Goal: Transaction & Acquisition: Book appointment/travel/reservation

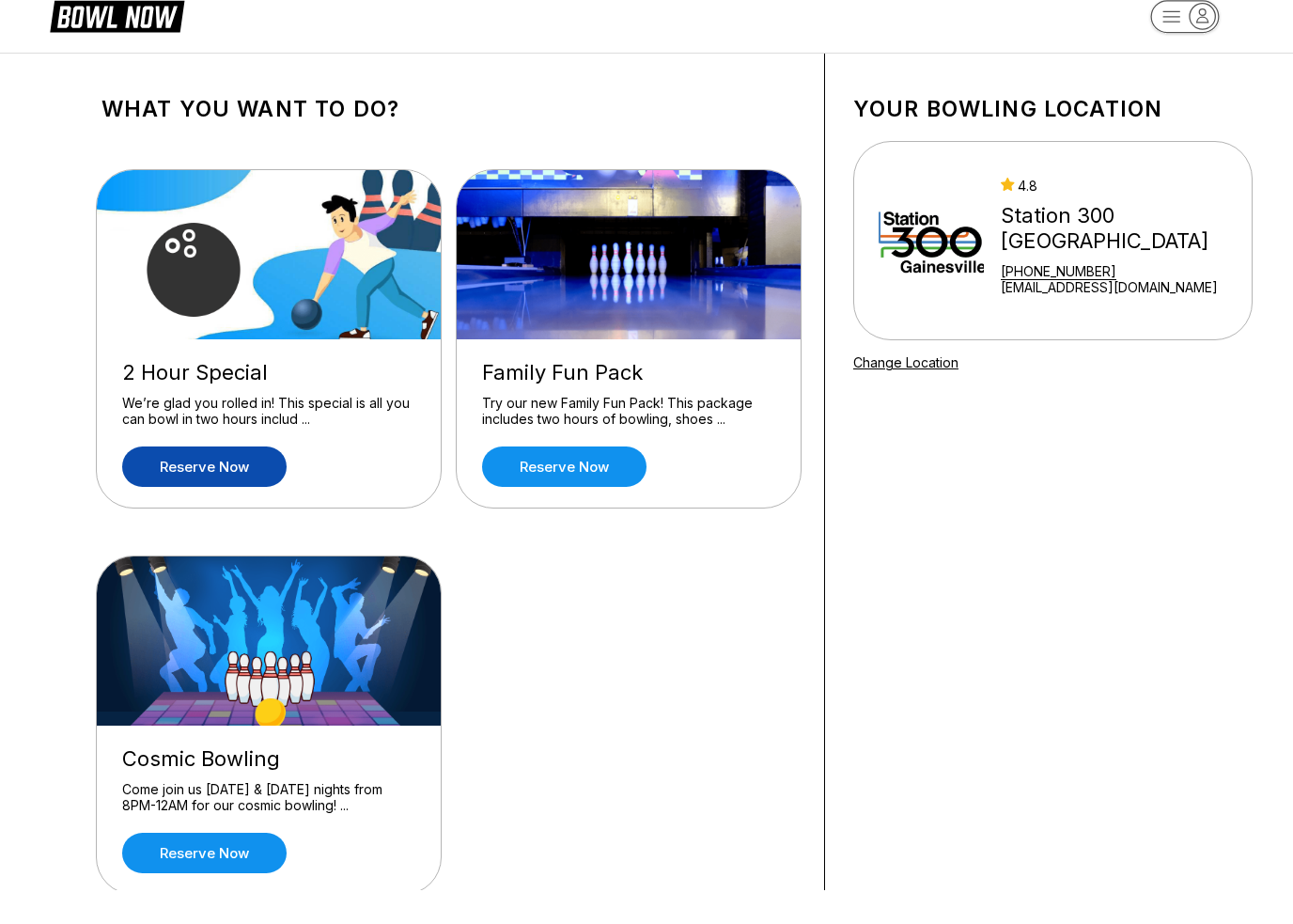
click at [240, 480] on link "Reserve now" at bounding box center [204, 500] width 164 height 41
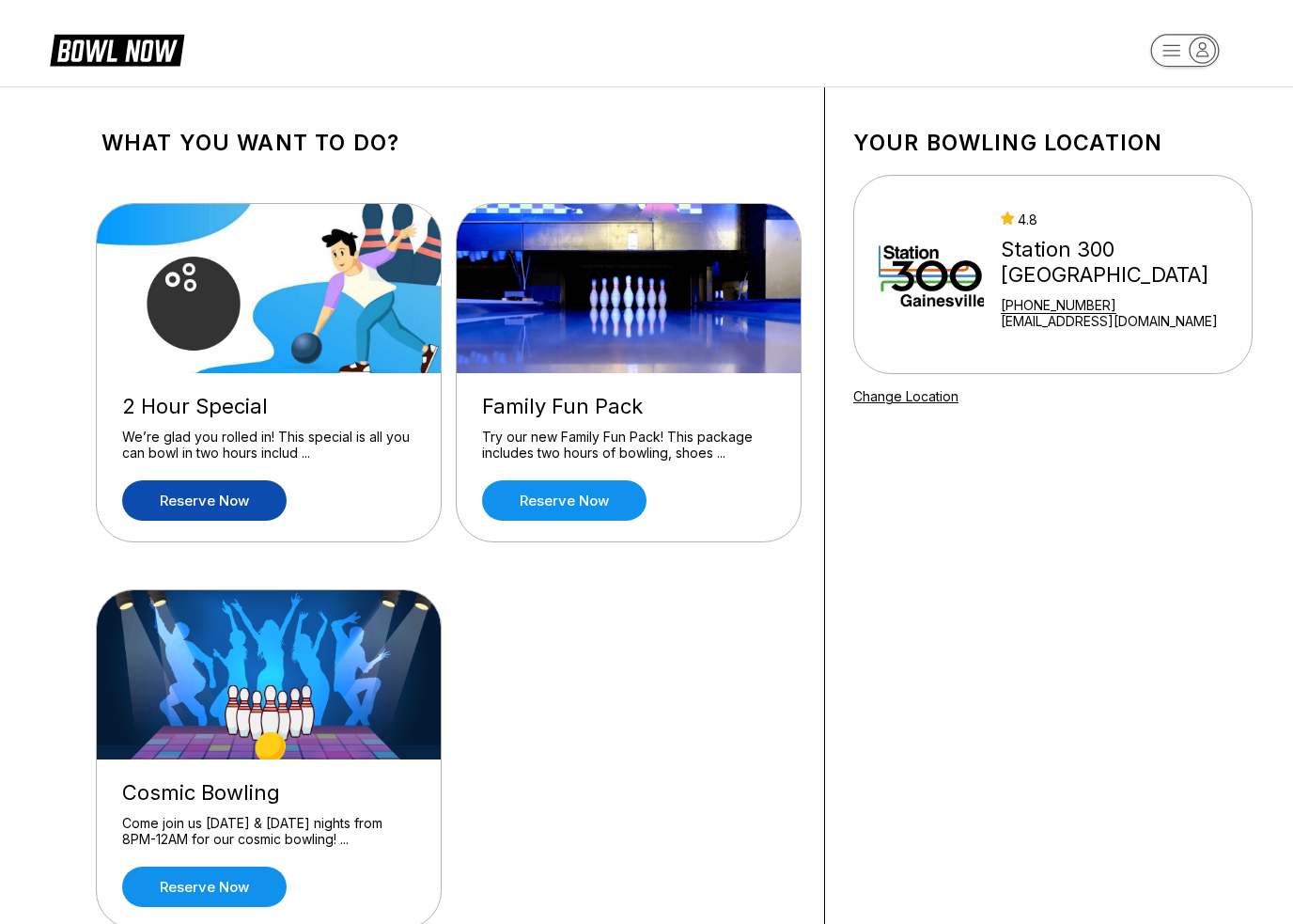
click at [178, 498] on link "Reserve now" at bounding box center [204, 500] width 164 height 41
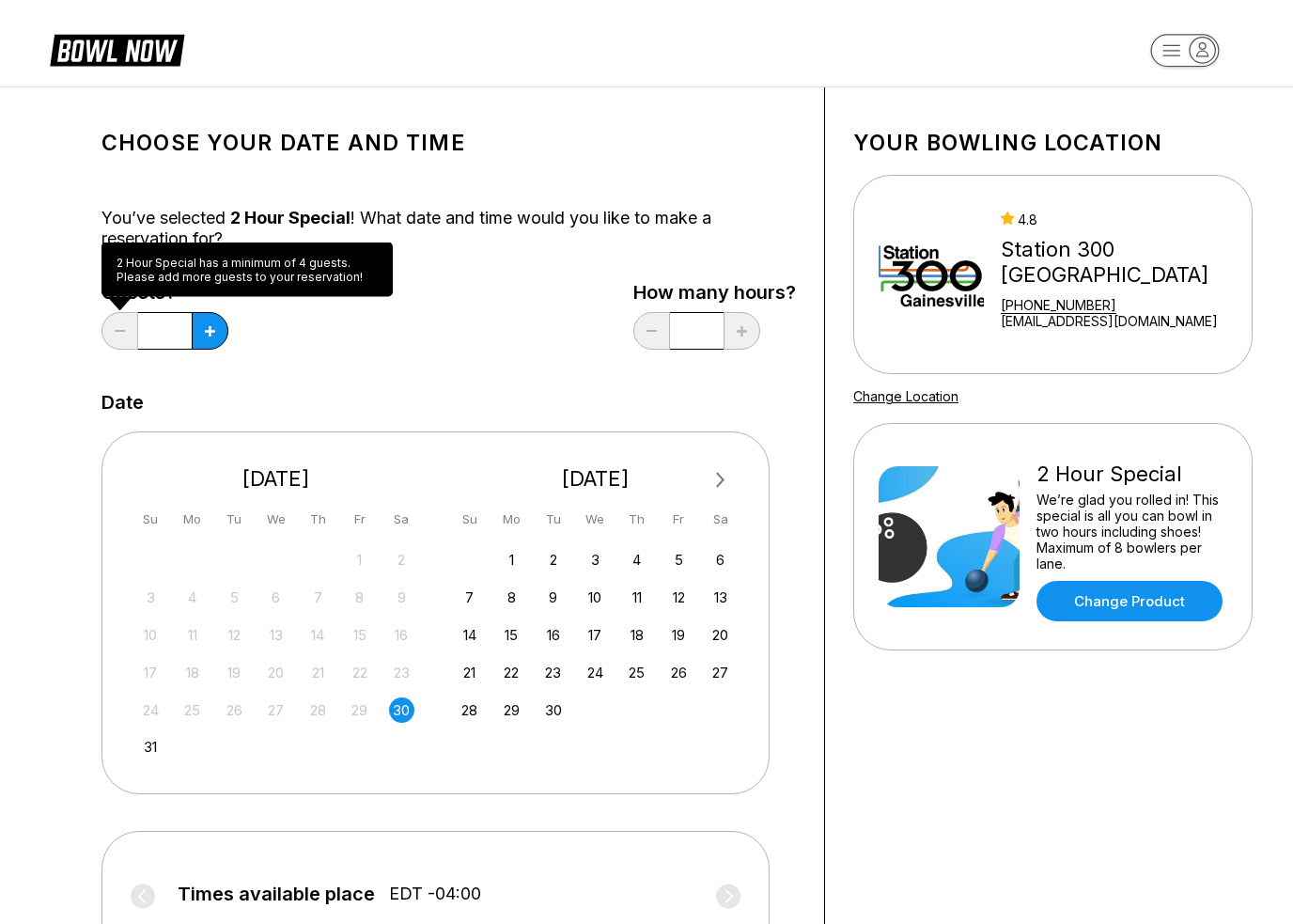
click at [258, 370] on div "Choose your Date and time You’ve selected 2 Hour Special ! What date and time w…" at bounding box center [449, 641] width 695 height 1051
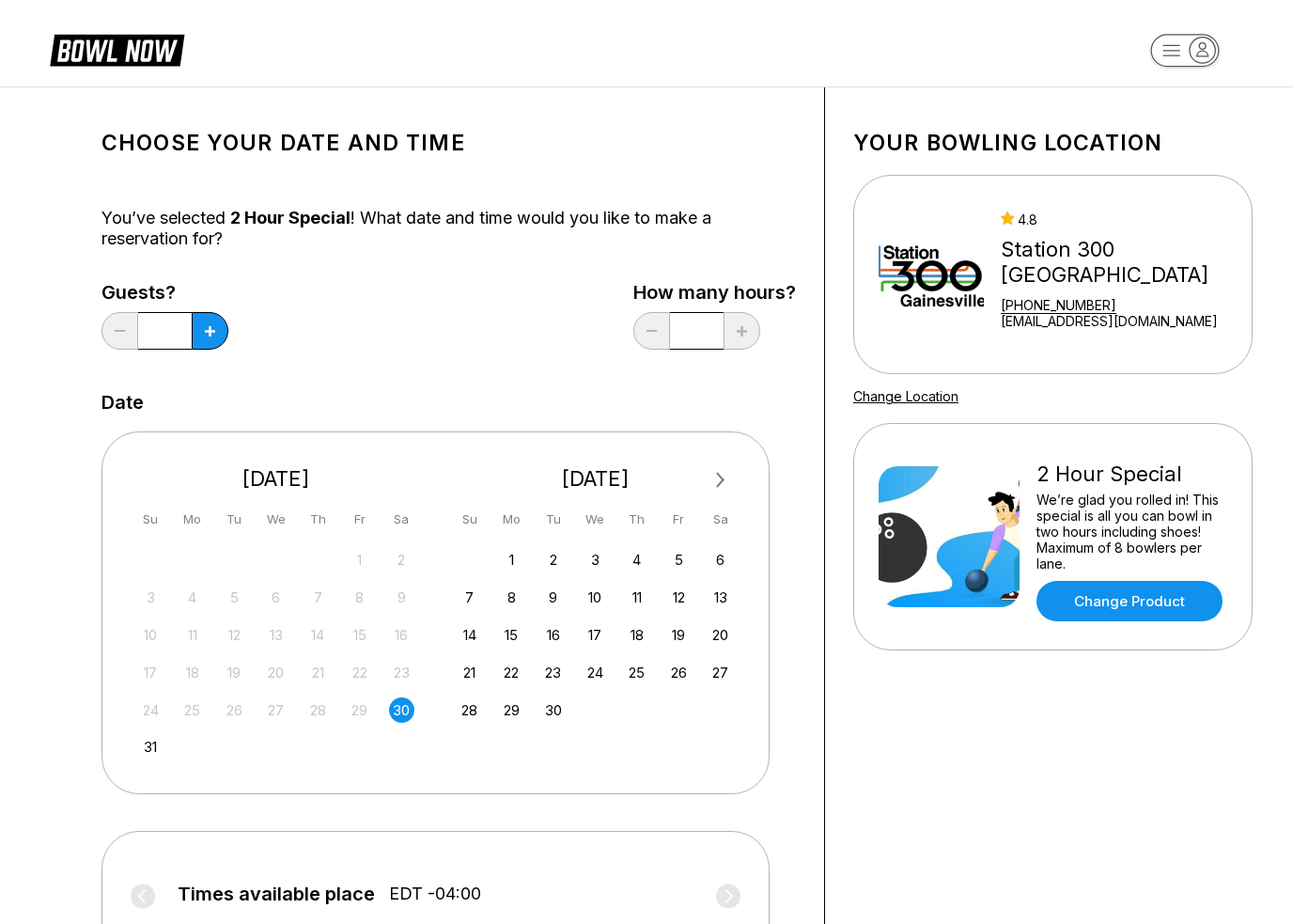
click at [414, 695] on div "24 25 26 27 28 29 30" at bounding box center [276, 709] width 282 height 28
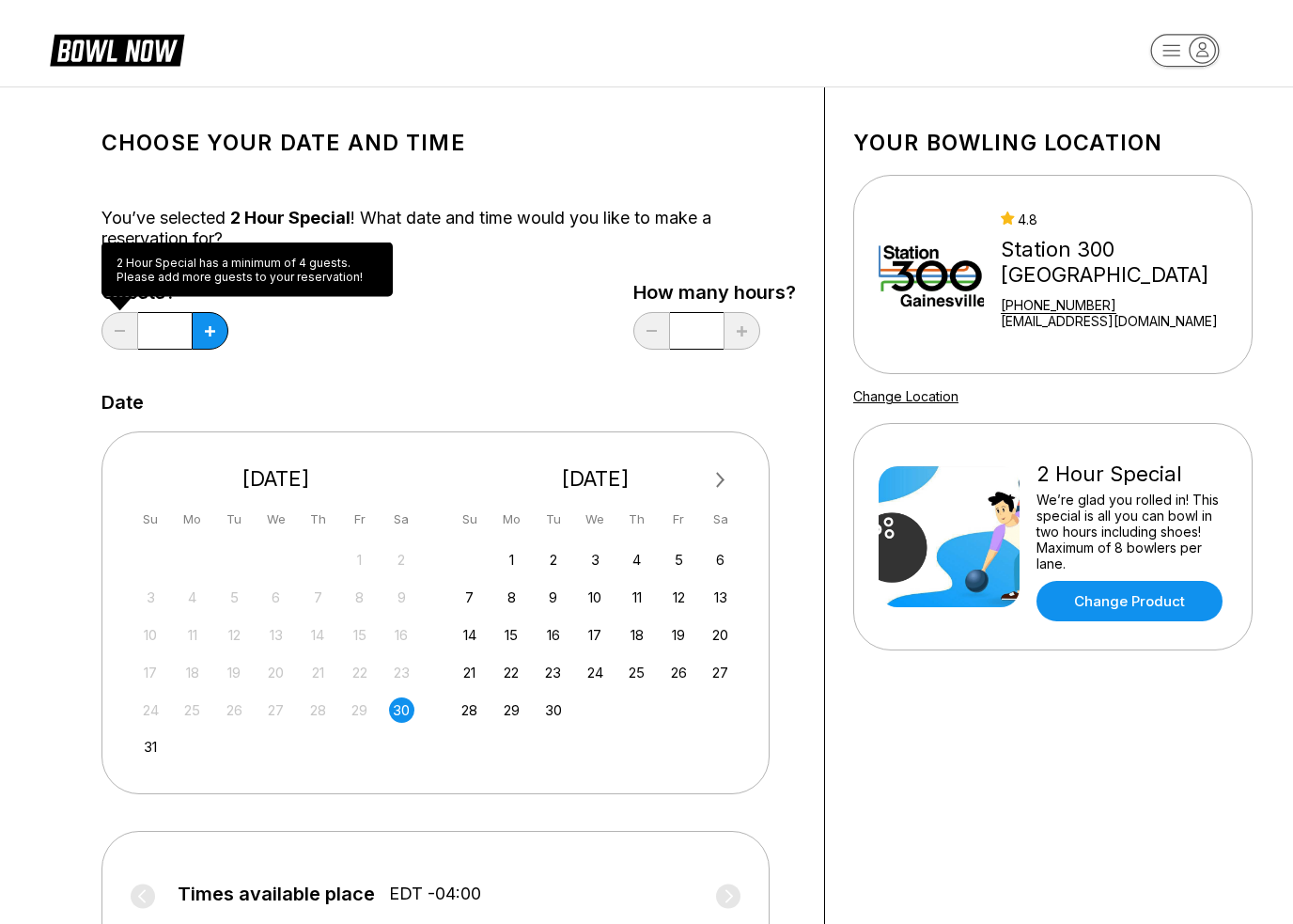
click at [100, 330] on div "Choose your Date and time You’ve selected 2 Hour Special ! What date and time w…" at bounding box center [450, 641] width 752 height 1106
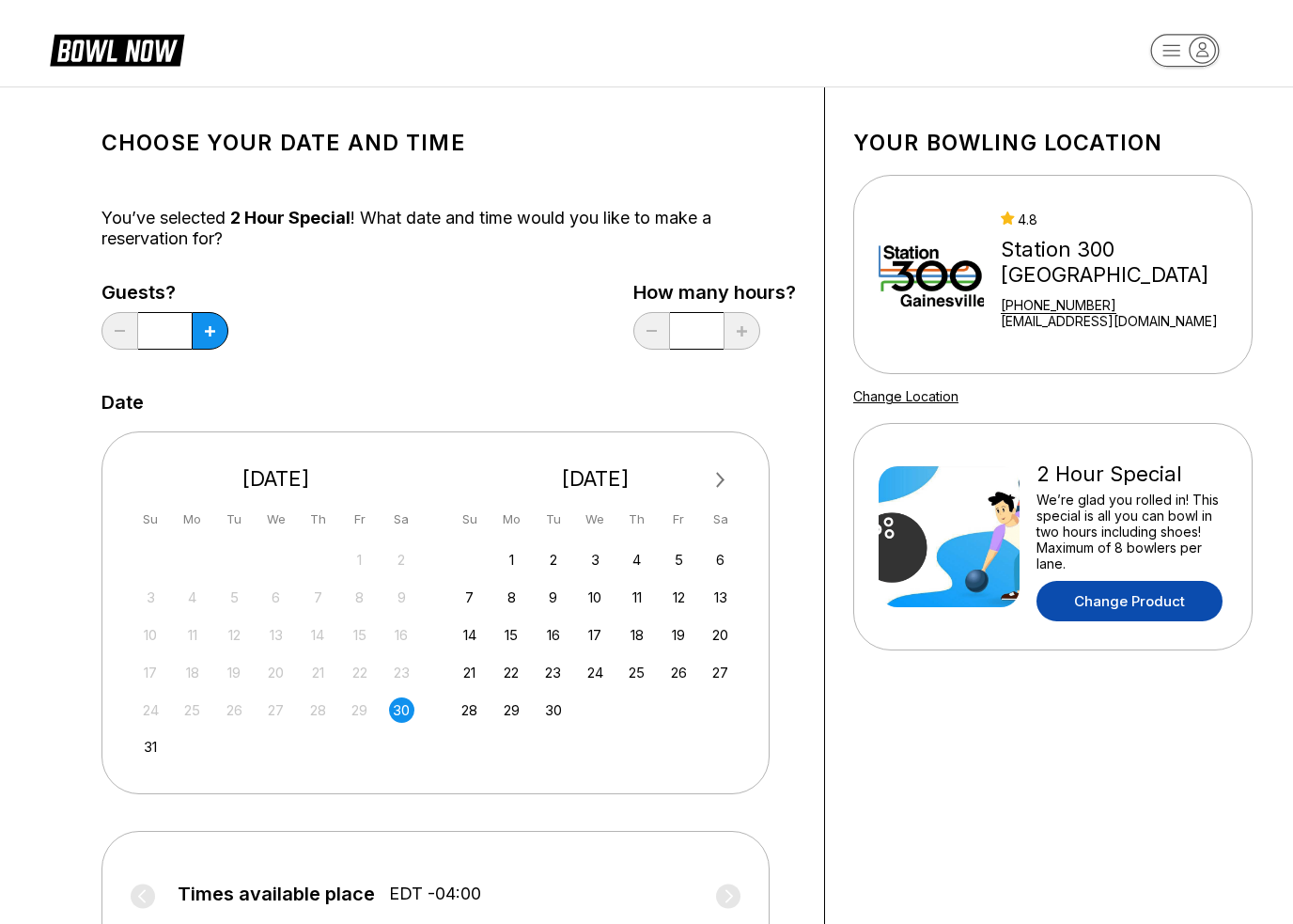
click at [1154, 609] on link "Change Product" at bounding box center [1130, 600] width 186 height 41
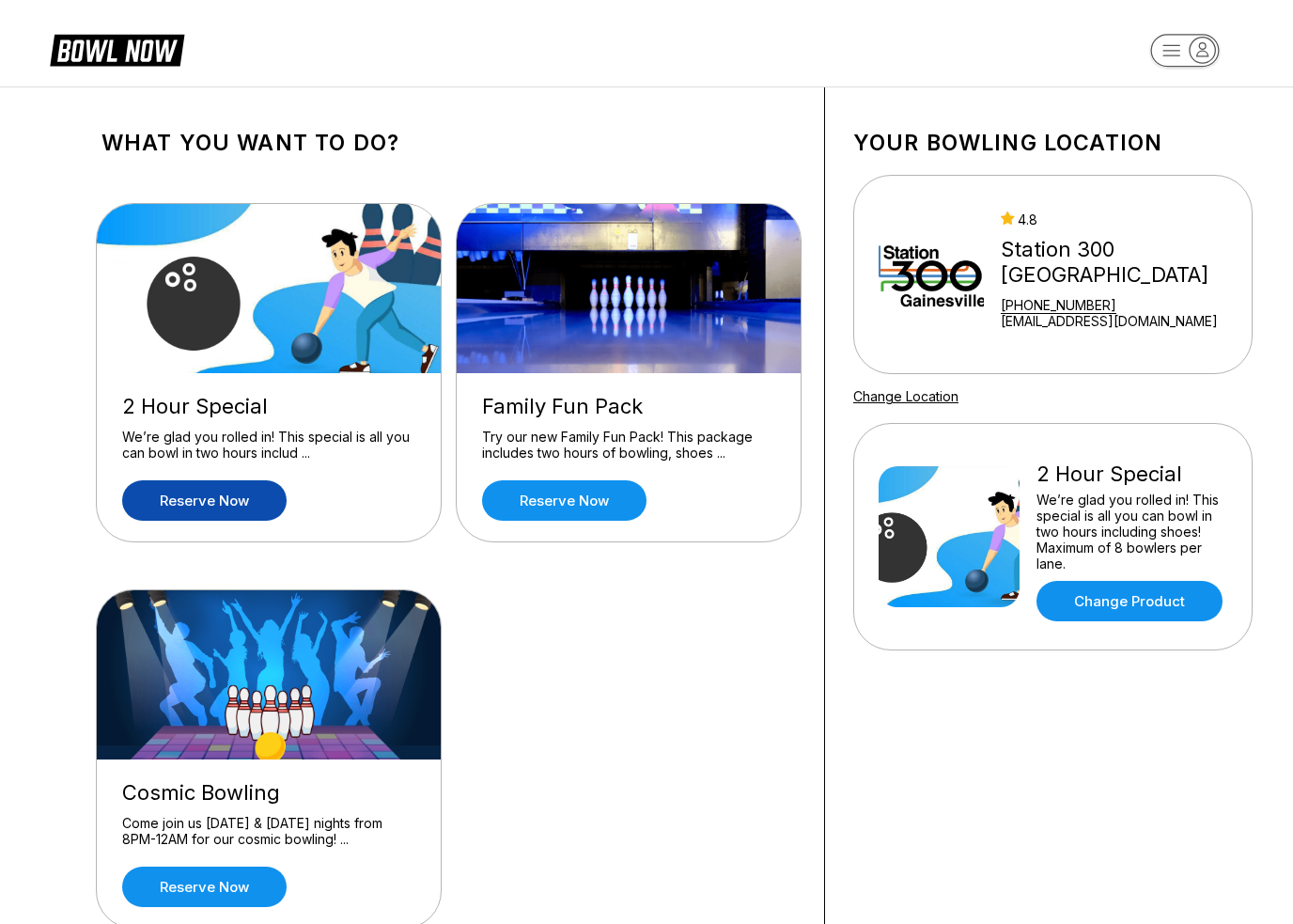
click at [198, 489] on link "Reserve now" at bounding box center [204, 500] width 164 height 41
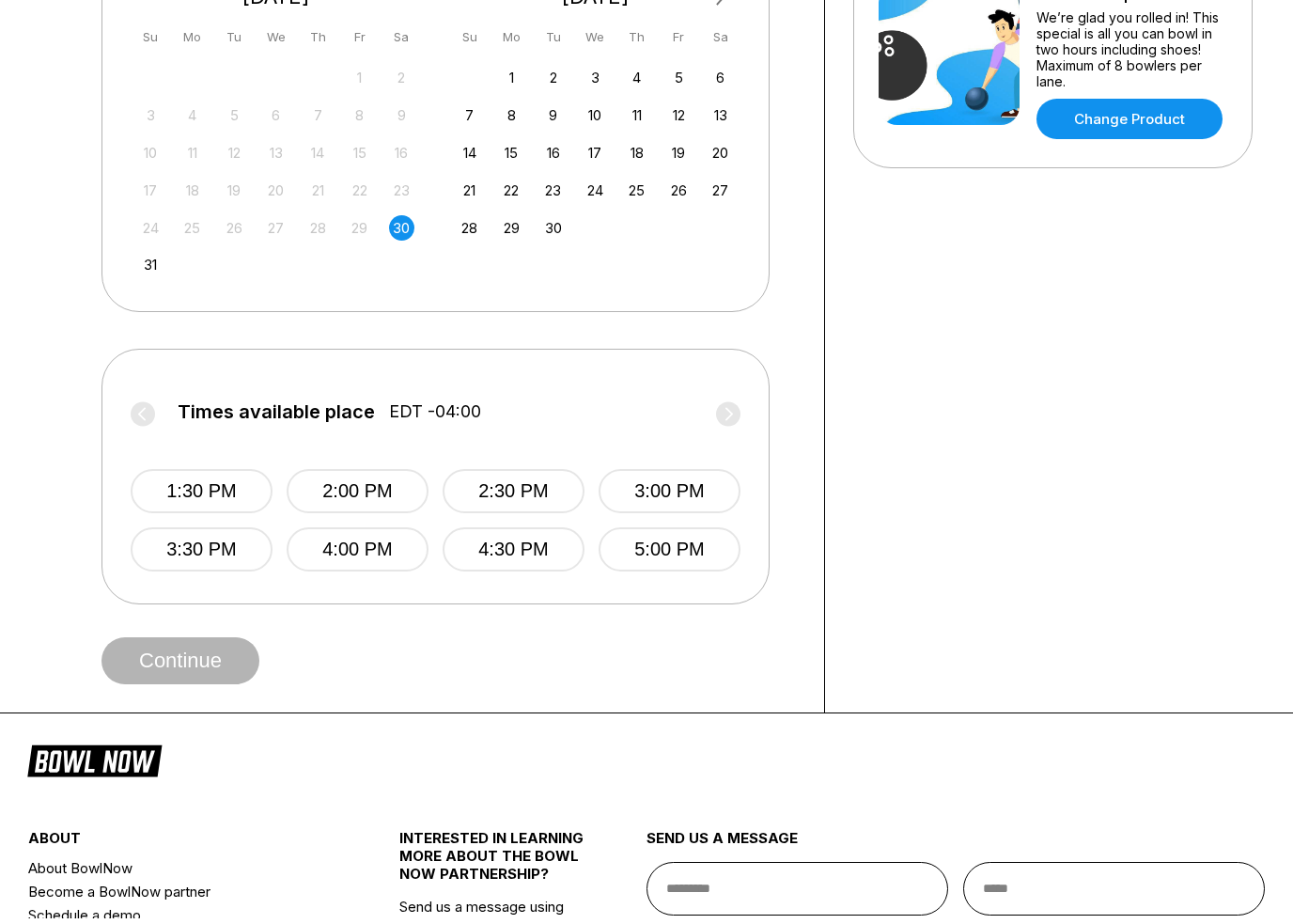
scroll to position [478, 0]
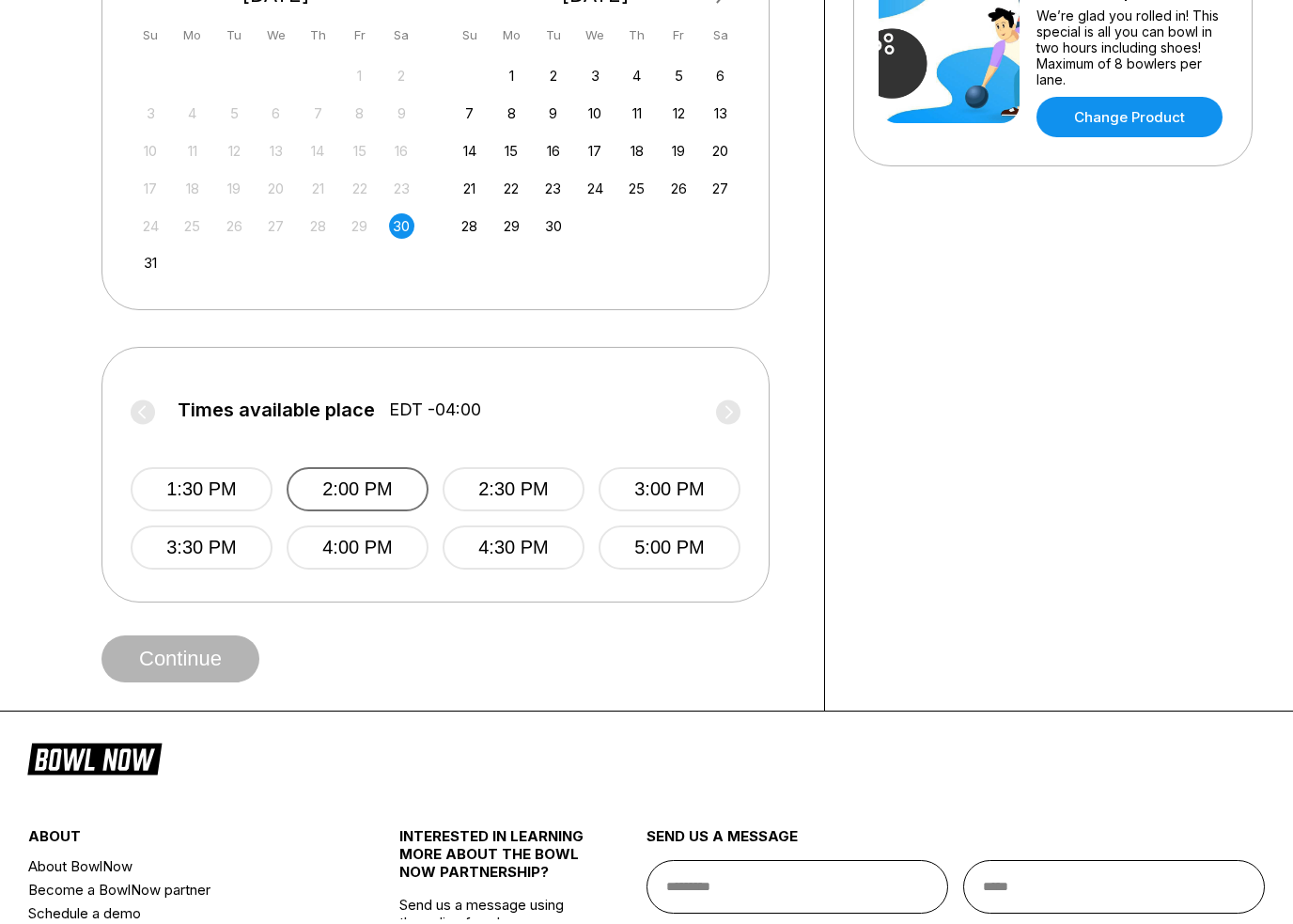
click at [392, 488] on button "2:00 PM" at bounding box center [357, 494] width 142 height 44
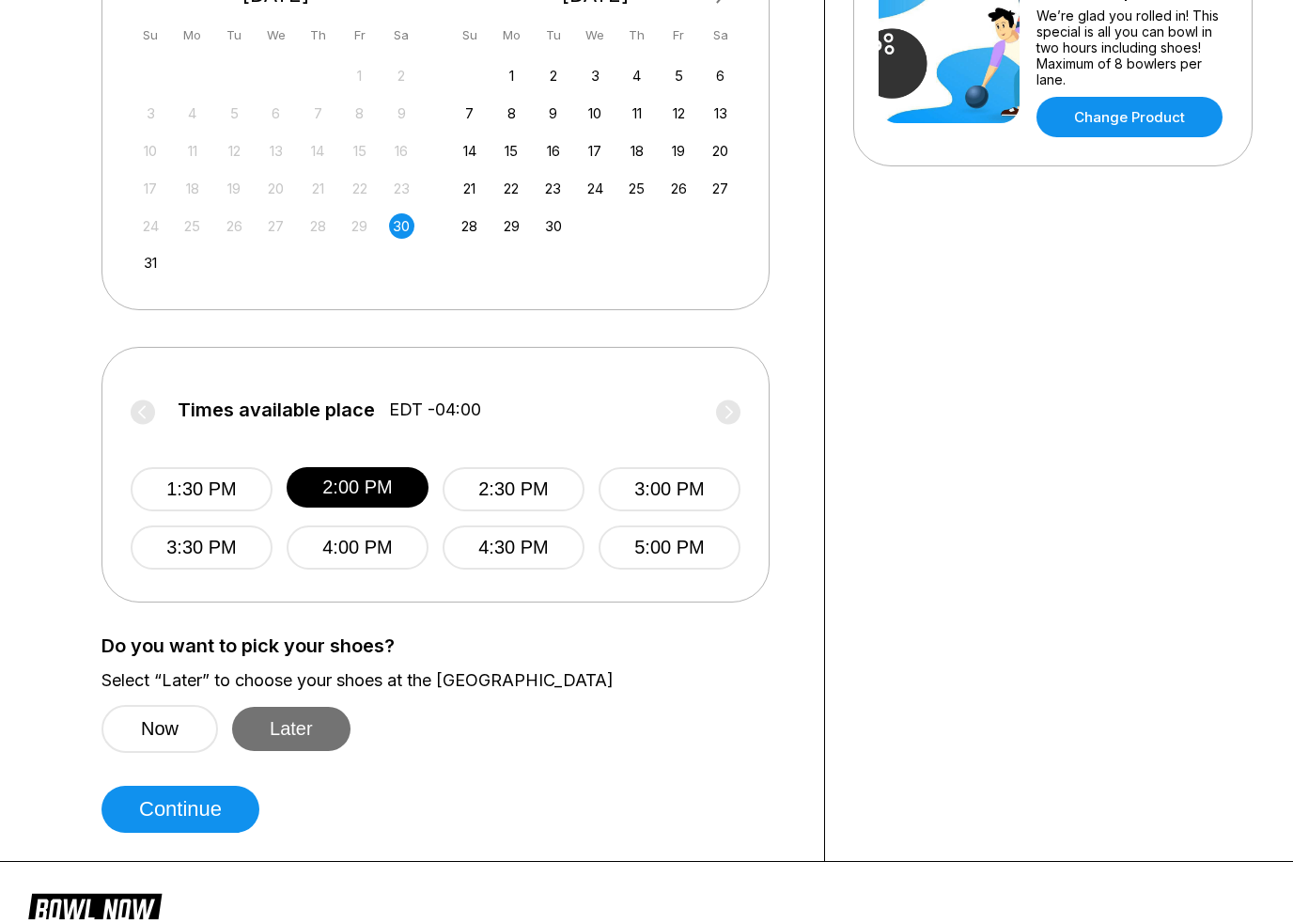
click at [300, 732] on button "Later" at bounding box center [291, 734] width 119 height 44
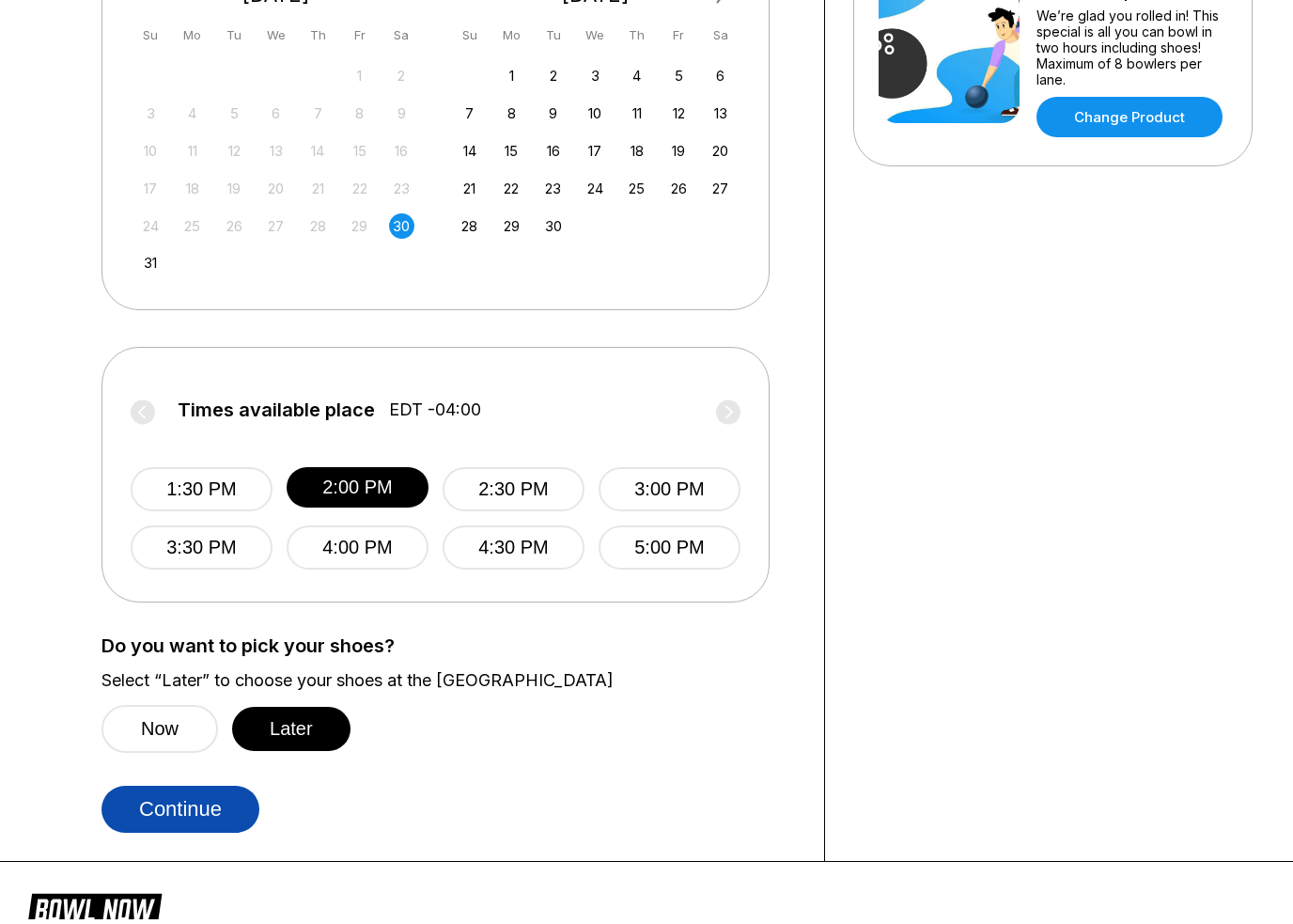
click at [225, 807] on button "Continue" at bounding box center [180, 814] width 158 height 47
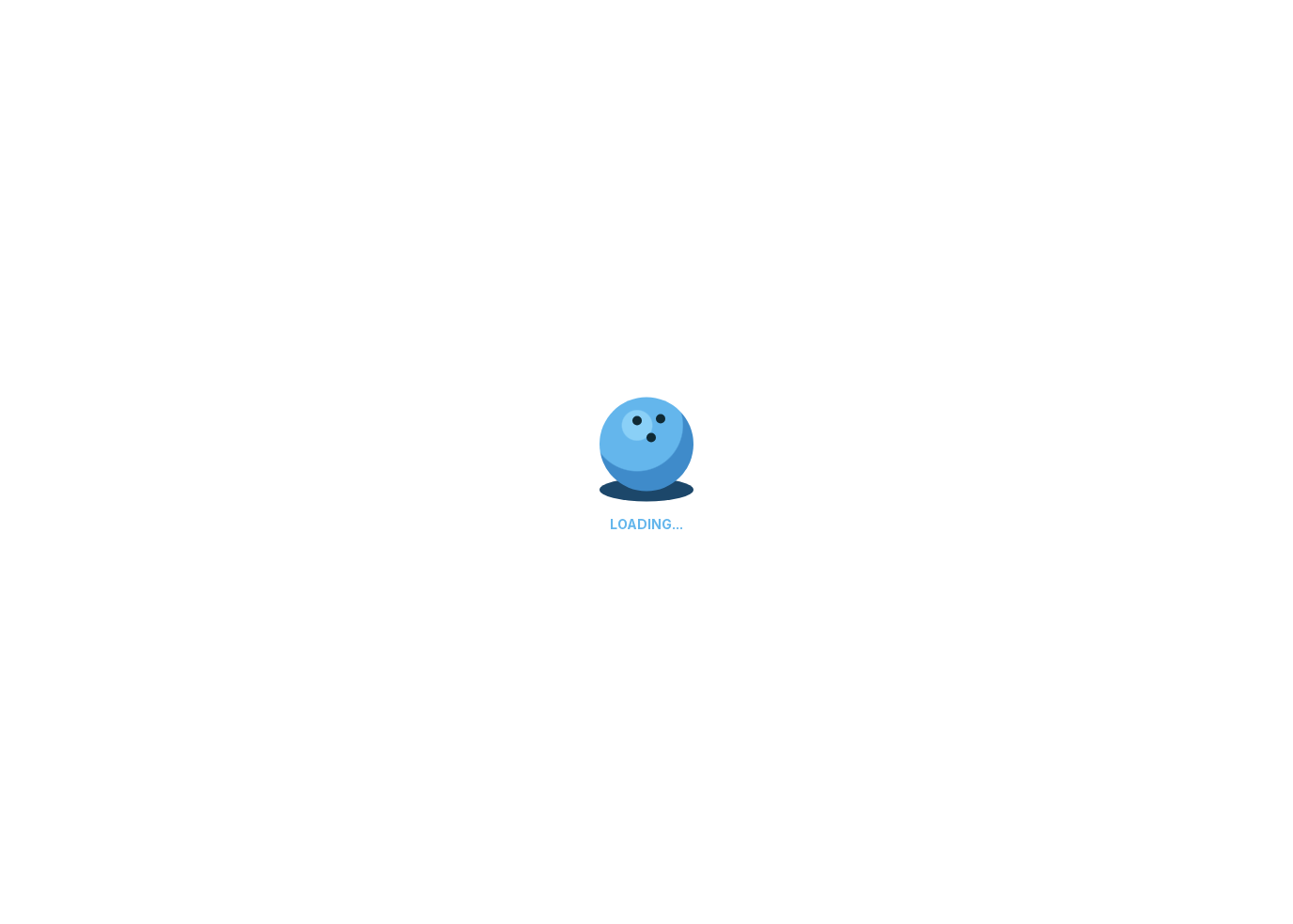
scroll to position [0, 0]
select select "**"
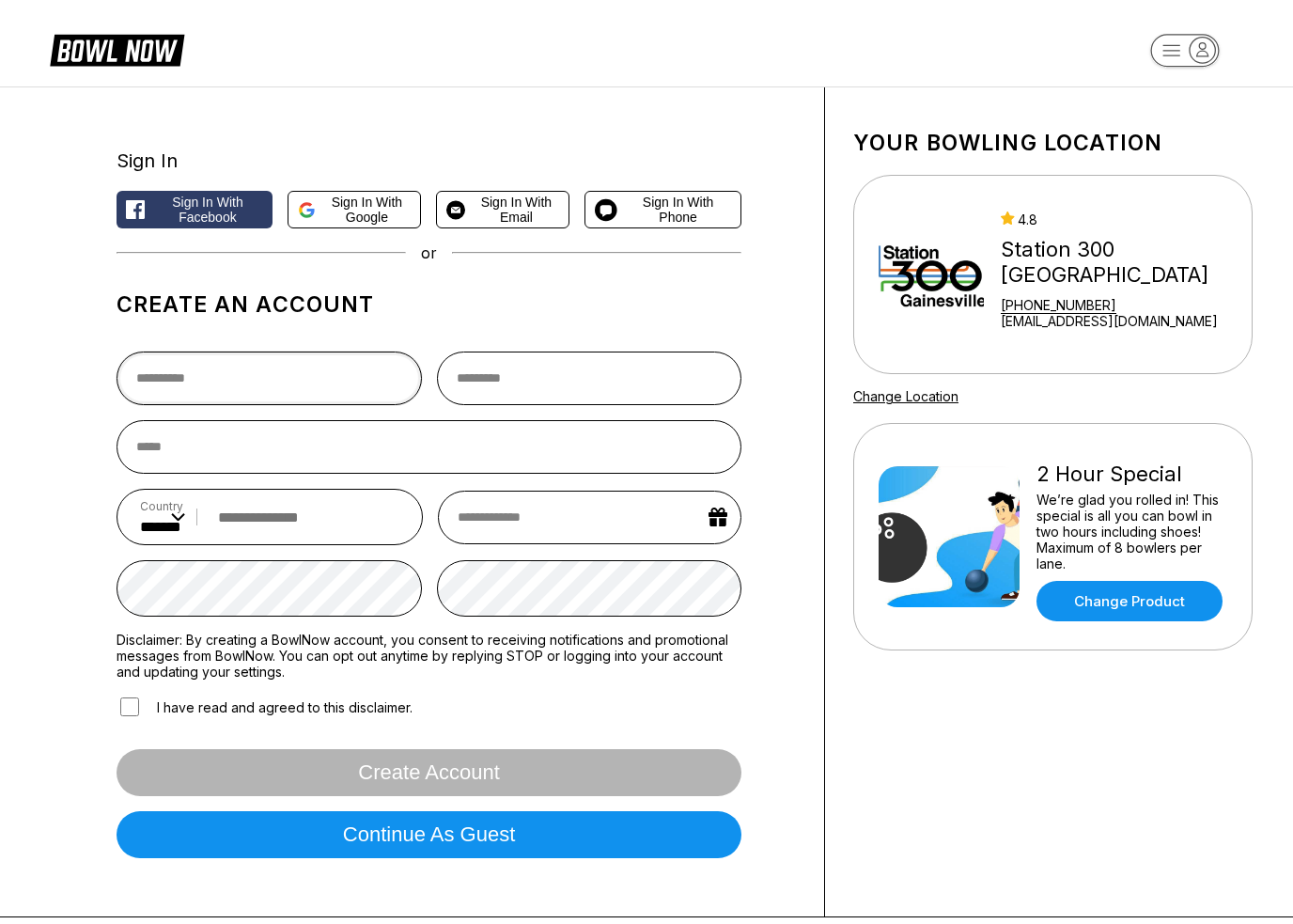
click at [159, 378] on input "text" at bounding box center [269, 379] width 305 height 54
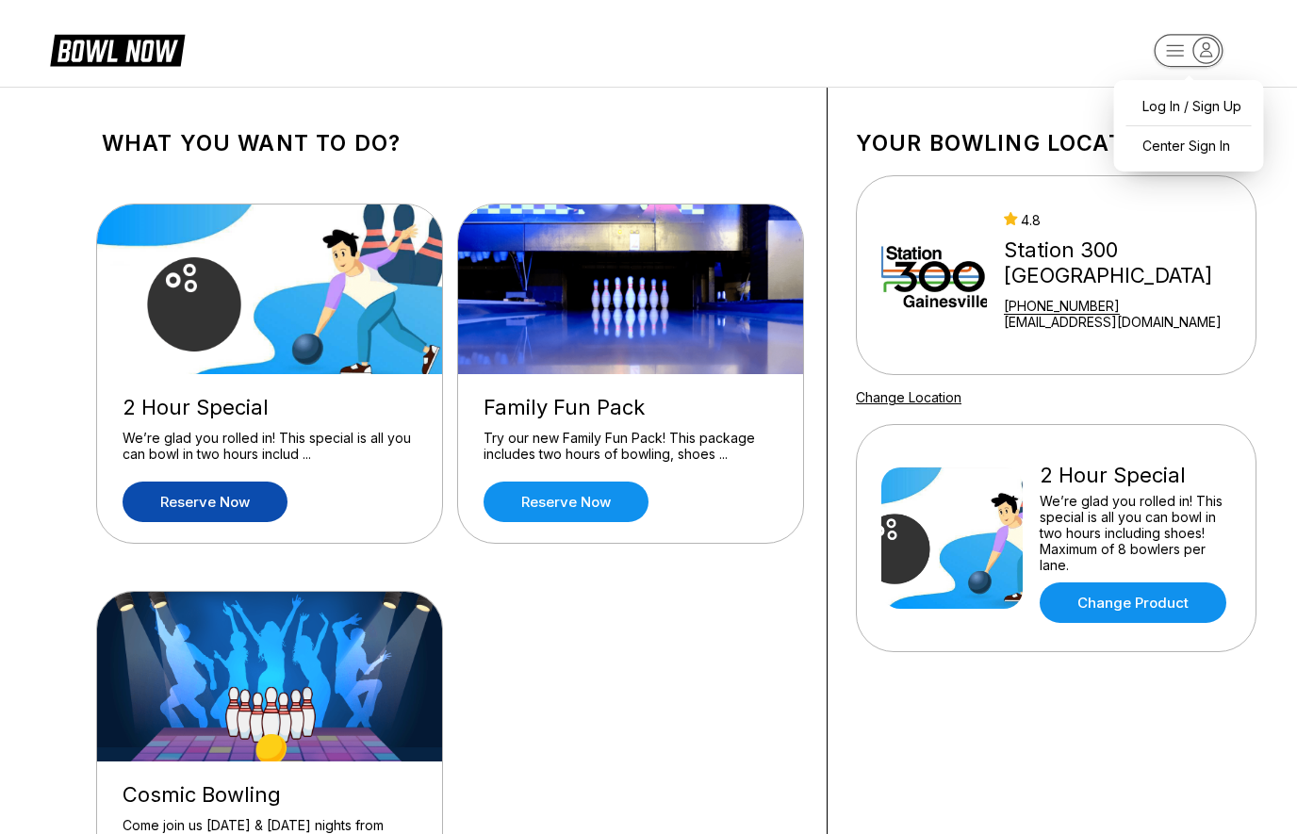
click at [885, 32] on header "Log In / Sign Up Center Sign In" at bounding box center [648, 43] width 1297 height 87
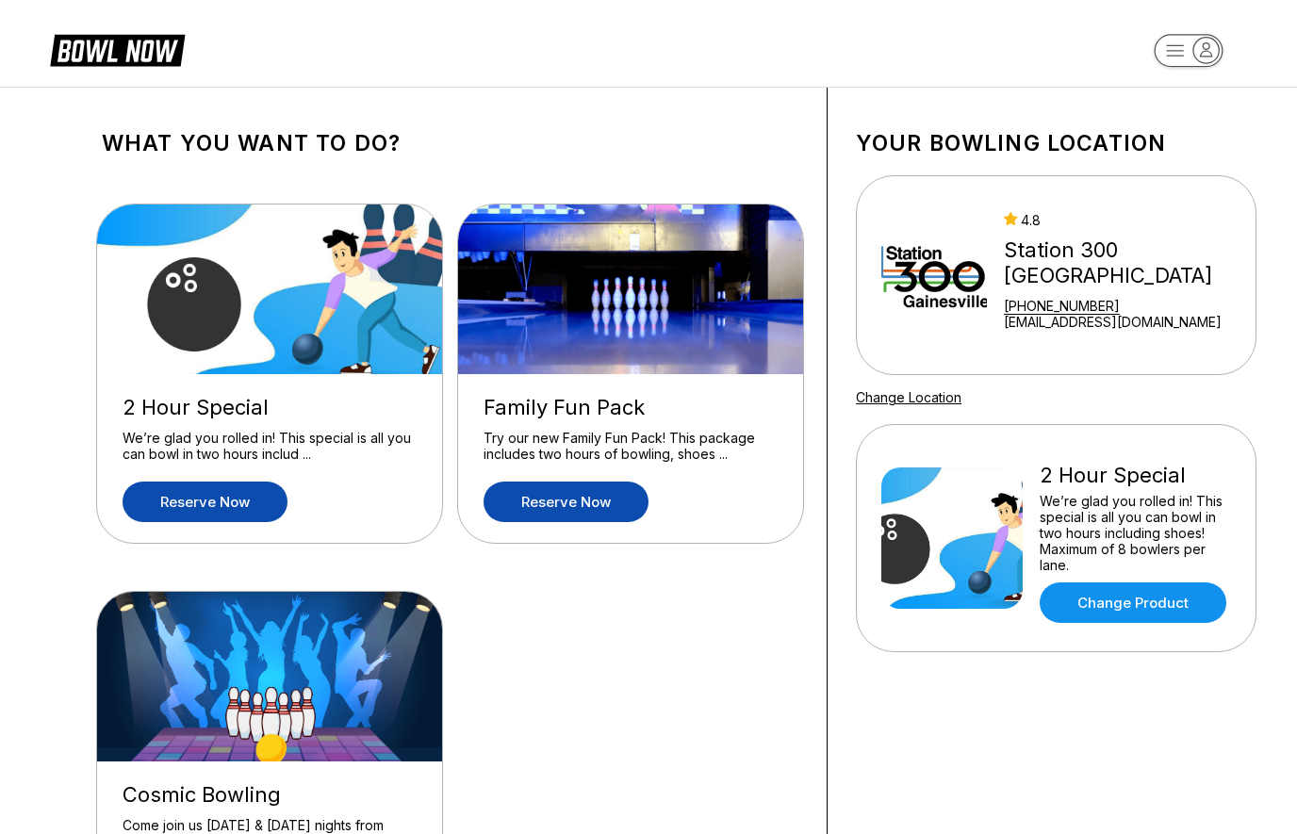
click at [607, 499] on link "Reserve now" at bounding box center [566, 502] width 165 height 41
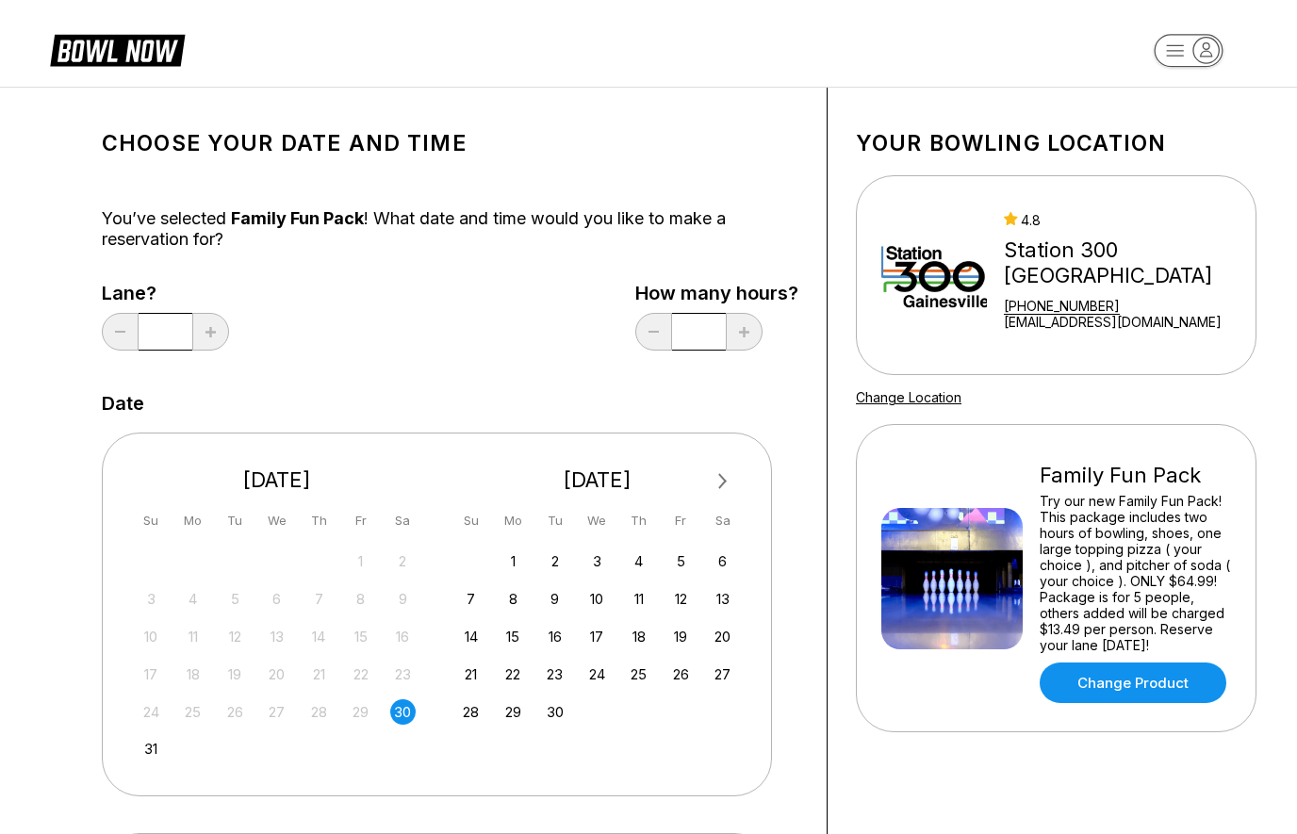
click at [403, 700] on div "30" at bounding box center [402, 711] width 25 height 25
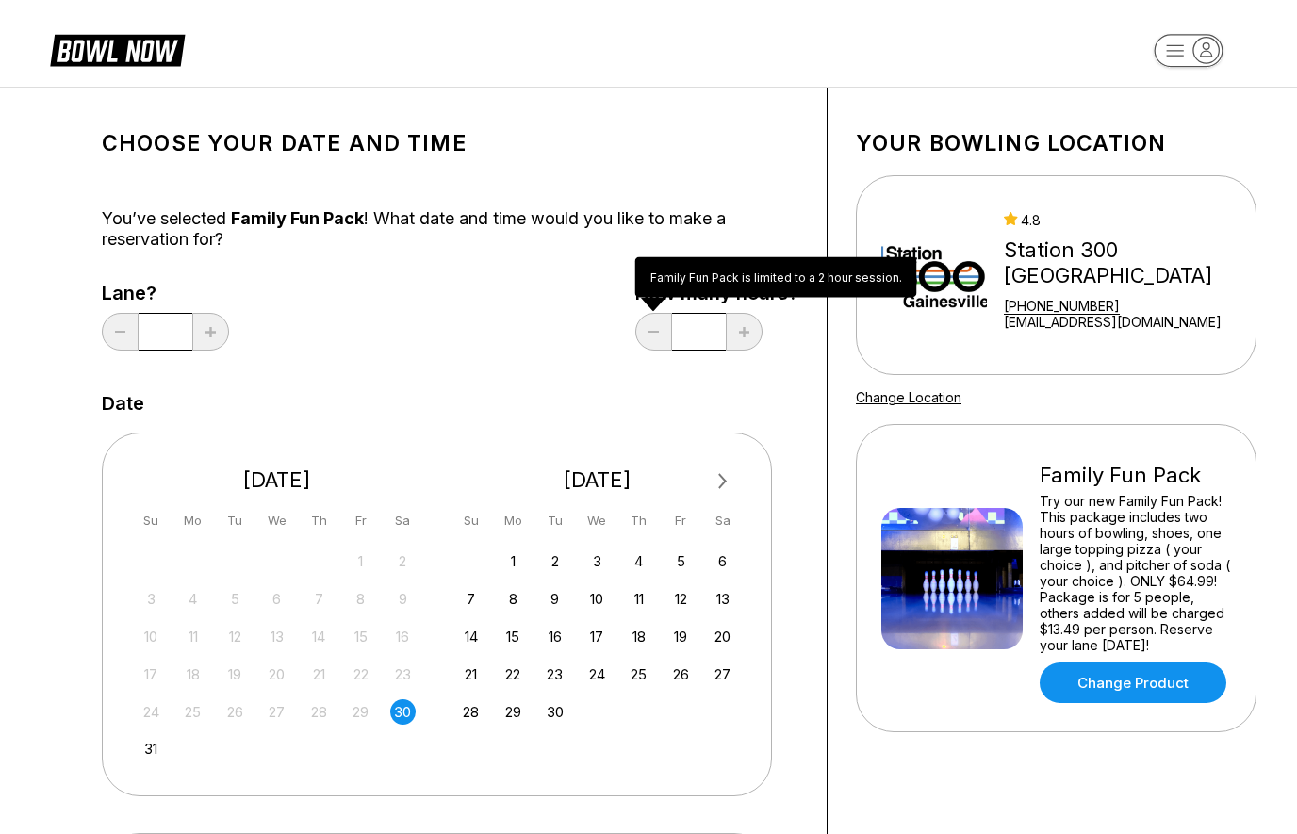
click at [767, 406] on div "Date" at bounding box center [450, 403] width 697 height 21
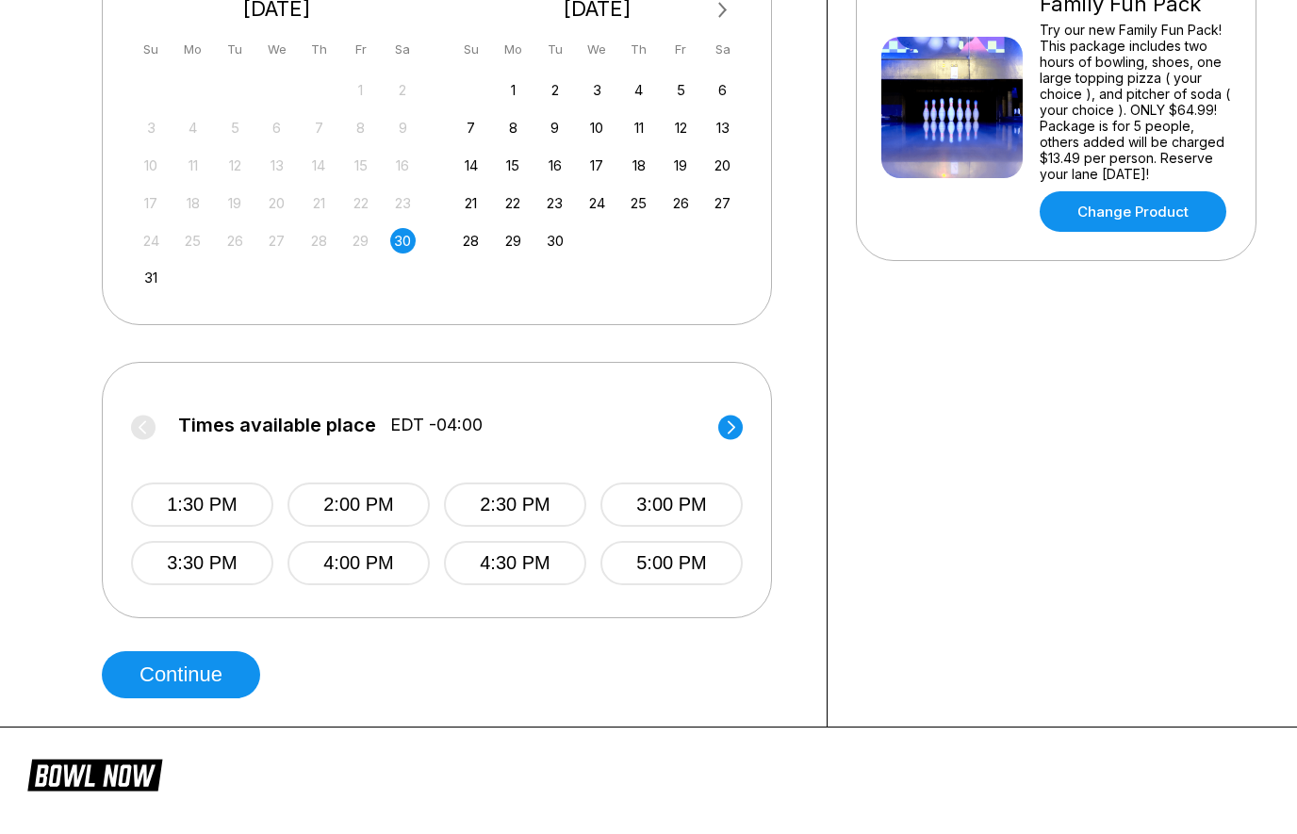
scroll to position [475, 0]
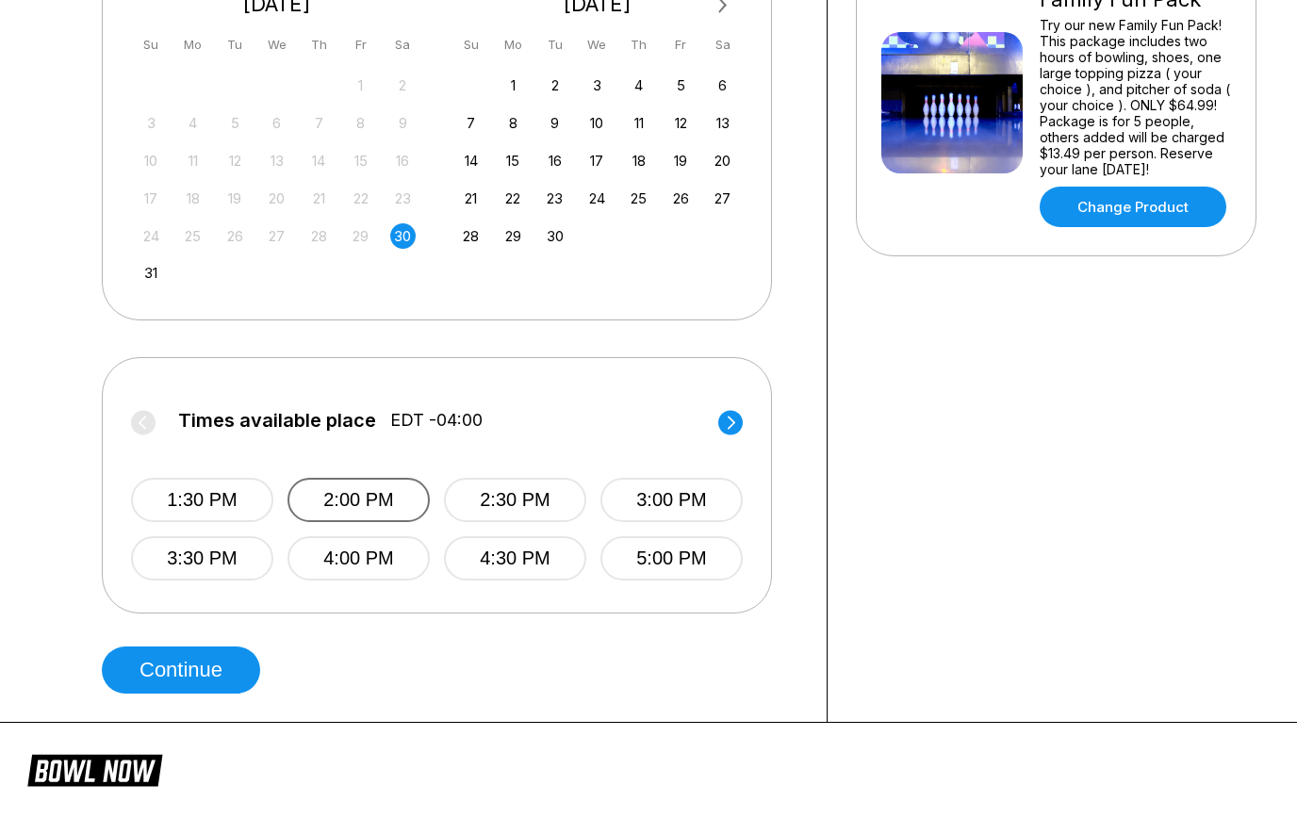
click at [395, 504] on button "2:00 PM" at bounding box center [358, 501] width 142 height 44
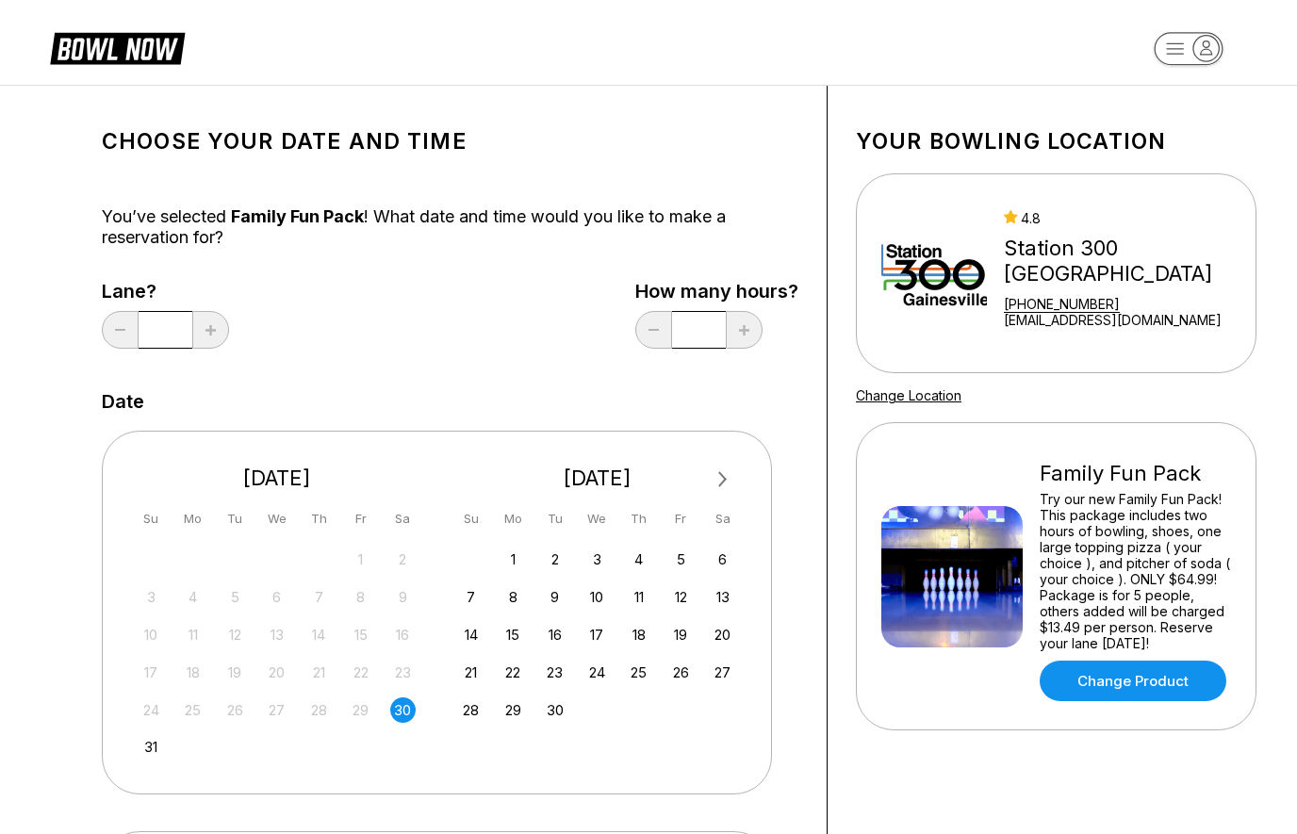
scroll to position [0, 0]
